Goal: Information Seeking & Learning: Learn about a topic

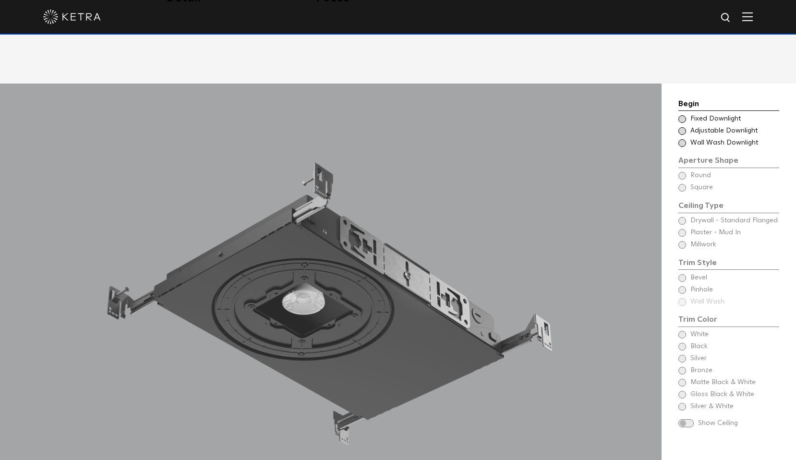
scroll to position [867, 0]
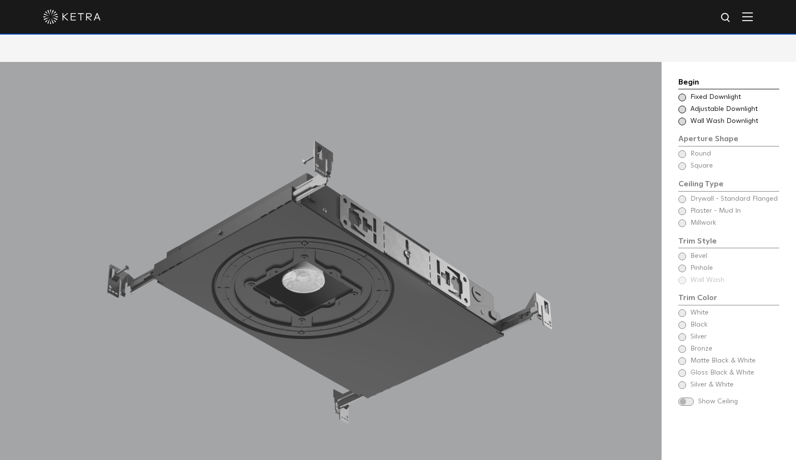
click at [692, 93] on span "Fixed Downlight" at bounding box center [734, 98] width 88 height 10
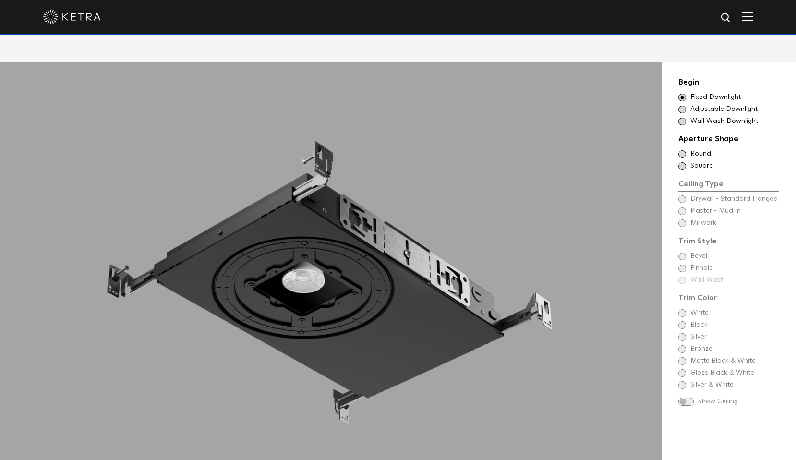
click at [707, 105] on span "Adjustable Downlight" at bounding box center [734, 110] width 88 height 10
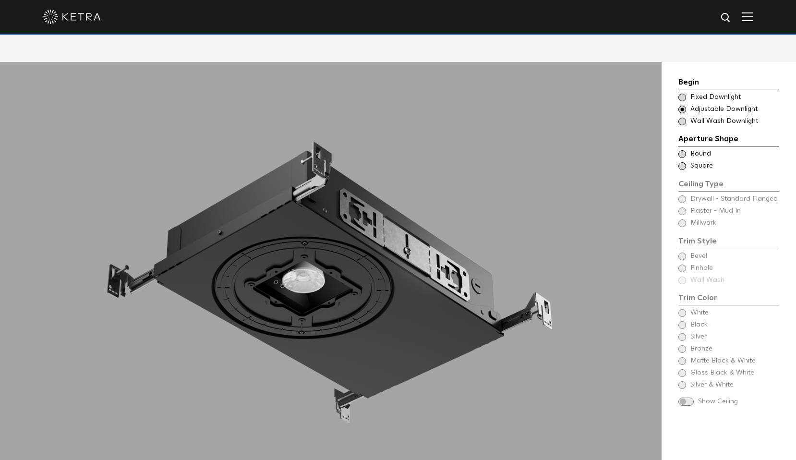
click at [706, 117] on span "Wall Wash Downlight" at bounding box center [734, 122] width 88 height 10
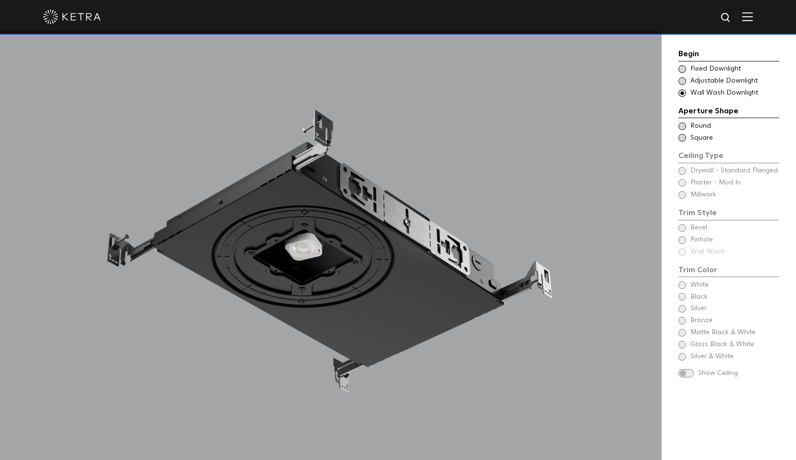
scroll to position [915, 0]
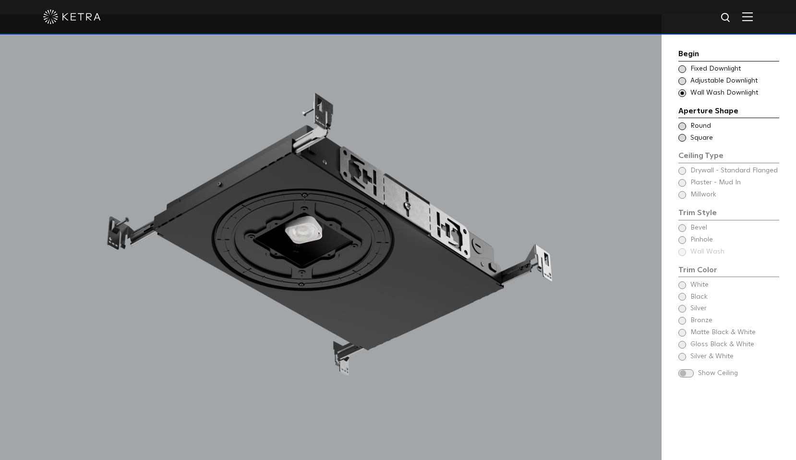
click at [702, 124] on span "Round" at bounding box center [734, 126] width 88 height 10
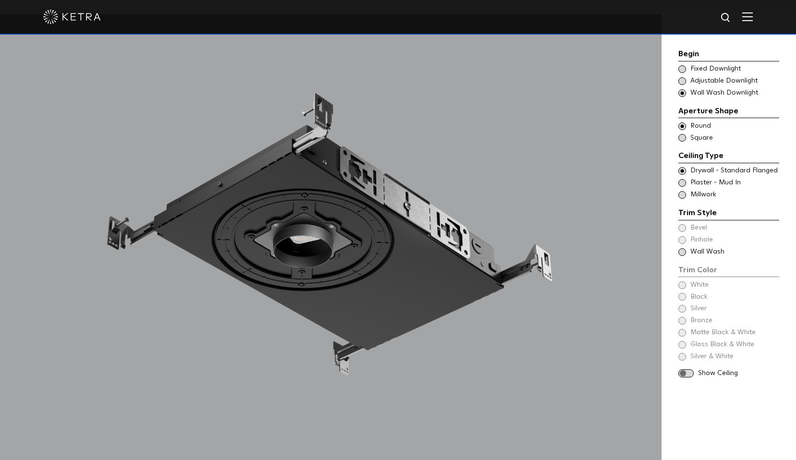
click at [706, 138] on span "Square" at bounding box center [734, 138] width 88 height 10
click at [704, 186] on span "Plaster - Mud In" at bounding box center [734, 183] width 88 height 10
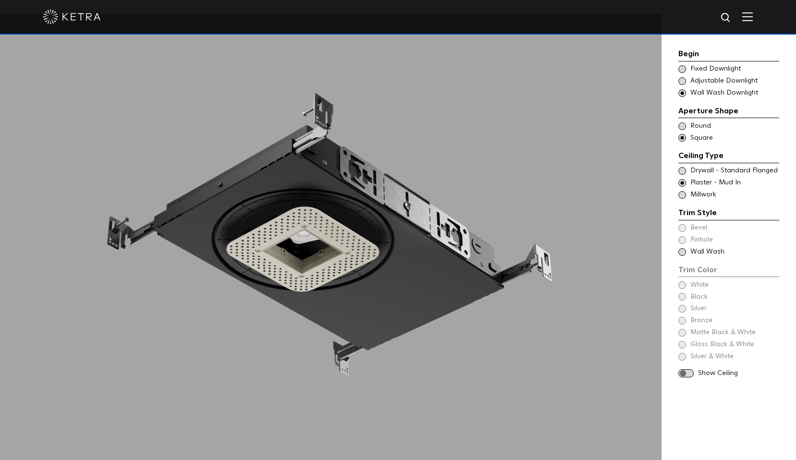
click at [703, 252] on span "Wall Wash" at bounding box center [734, 252] width 88 height 10
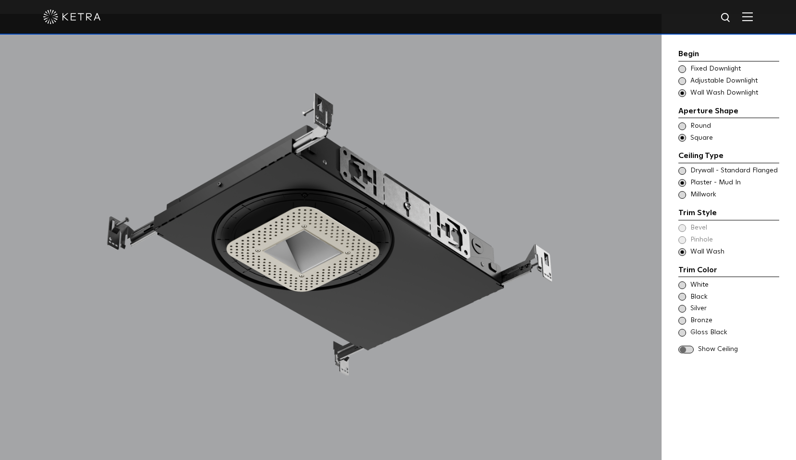
click at [704, 290] on div "White Black Silver Bronze Gloss Black" at bounding box center [728, 308] width 101 height 57
click at [700, 288] on span "White" at bounding box center [734, 285] width 88 height 10
click at [701, 312] on span "Silver" at bounding box center [734, 309] width 88 height 10
click at [686, 350] on span at bounding box center [685, 350] width 15 height 8
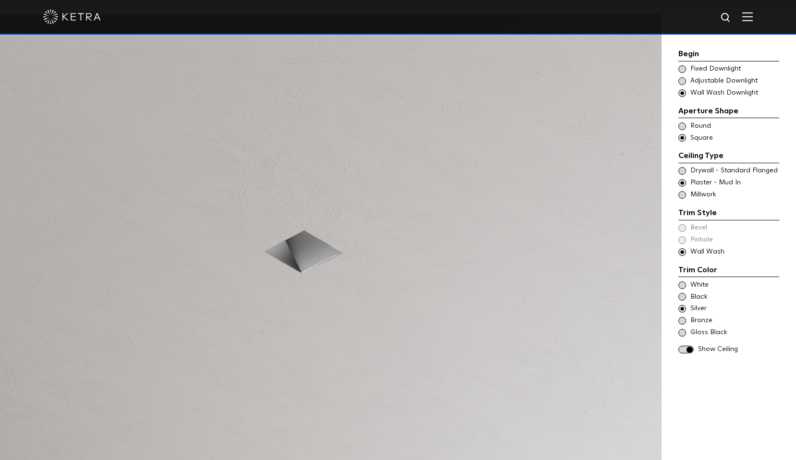
click at [689, 351] on span at bounding box center [685, 350] width 15 height 8
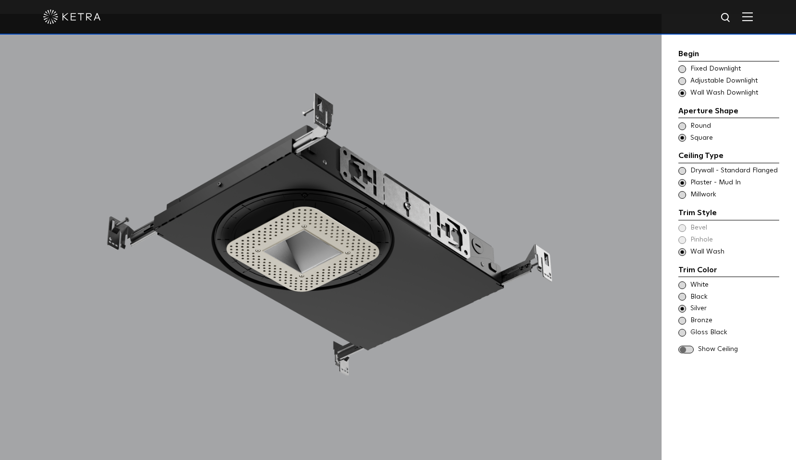
click at [699, 83] on span "Adjustable Downlight" at bounding box center [734, 81] width 88 height 10
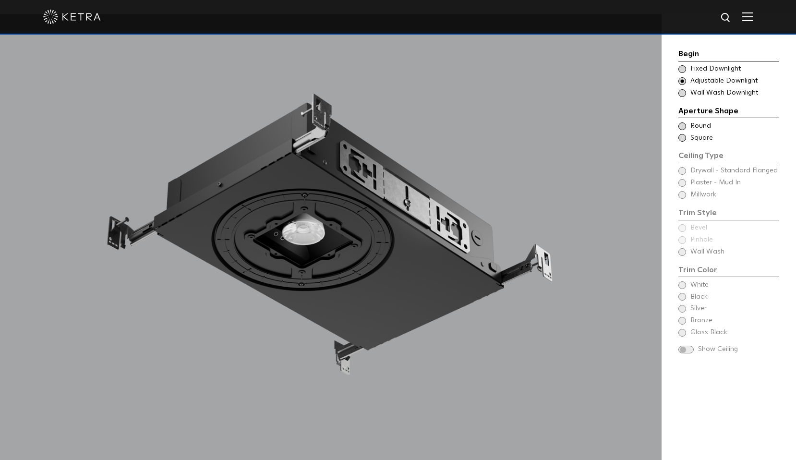
click at [700, 137] on span "Square" at bounding box center [734, 138] width 88 height 10
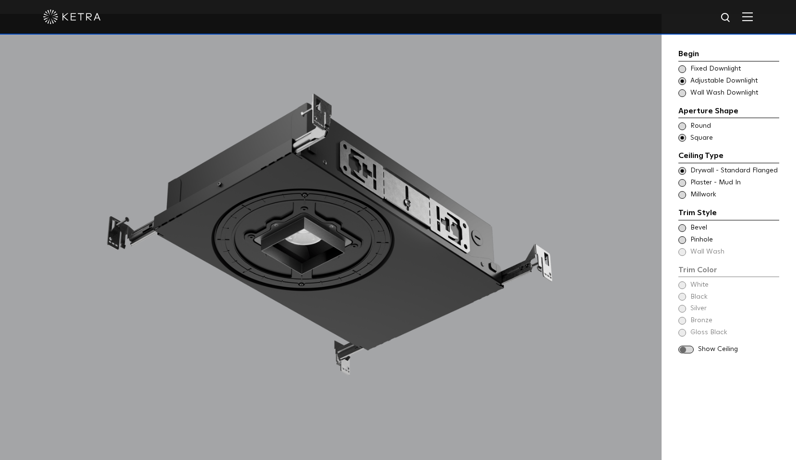
click at [707, 194] on span "Millwork" at bounding box center [734, 195] width 88 height 10
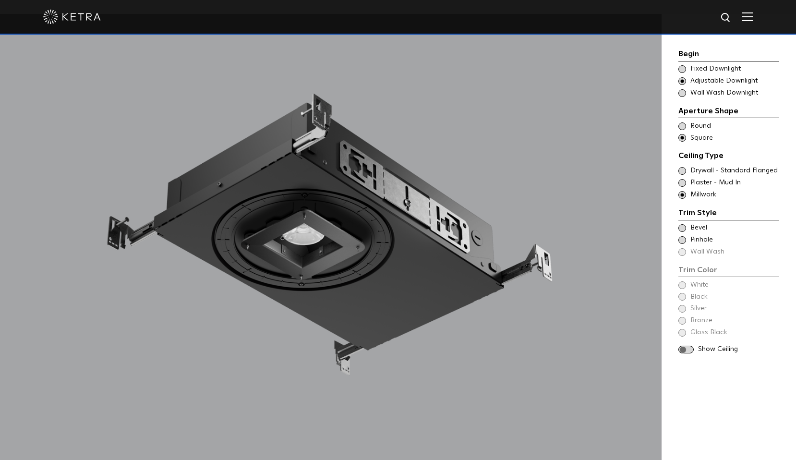
click at [704, 239] on span "Pinhole" at bounding box center [734, 240] width 88 height 10
click at [696, 325] on span "Bronze" at bounding box center [734, 321] width 88 height 10
click at [682, 349] on span at bounding box center [685, 350] width 15 height 8
